Goal: Navigation & Orientation: Find specific page/section

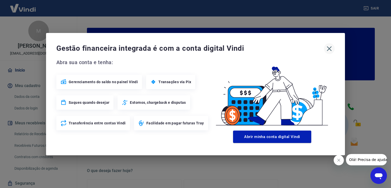
click at [331, 49] on icon "button" at bounding box center [329, 48] width 8 height 8
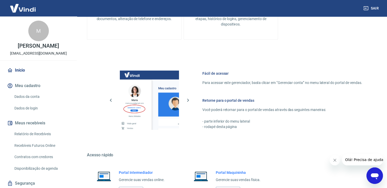
scroll to position [271, 0]
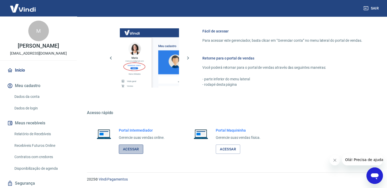
click at [123, 146] on link "Acessar" at bounding box center [131, 149] width 24 height 10
